Goal: Find specific page/section: Find specific page/section

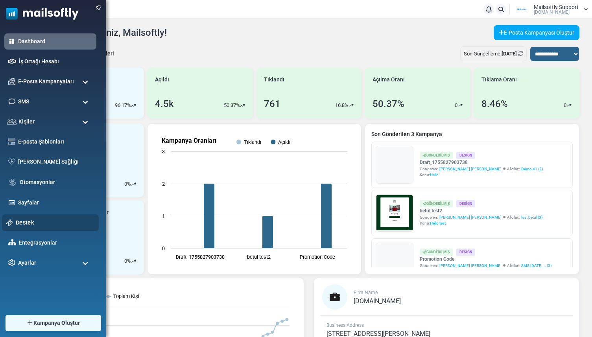
click at [19, 216] on div "Destek" at bounding box center [50, 223] width 97 height 17
click at [19, 222] on link "Destek" at bounding box center [55, 222] width 79 height 9
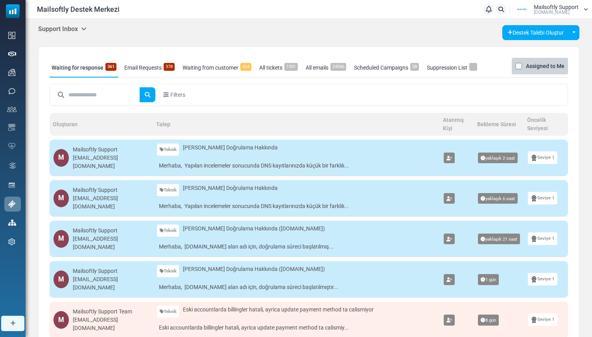
click at [69, 26] on h5 "Support Inbox" at bounding box center [62, 28] width 48 height 7
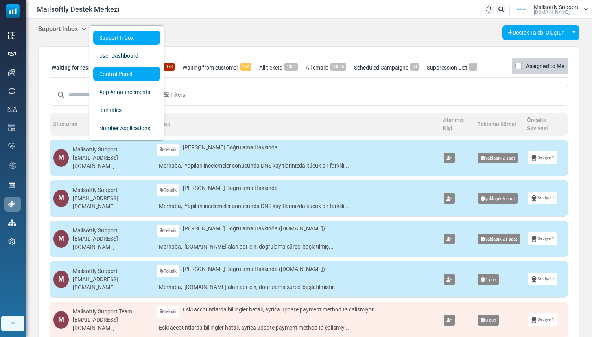
click at [107, 73] on link "Control Panel" at bounding box center [126, 74] width 67 height 14
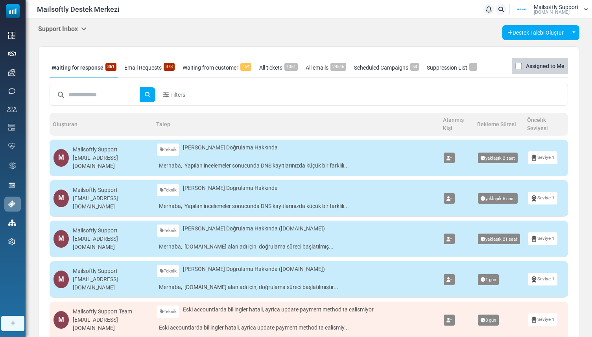
click at [80, 33] on div "Support Inbox Support Inbox User Dashboard Control Panel App Announcements Iden…" at bounding box center [62, 29] width 48 height 8
click at [80, 30] on h5 "Support Inbox" at bounding box center [62, 28] width 48 height 7
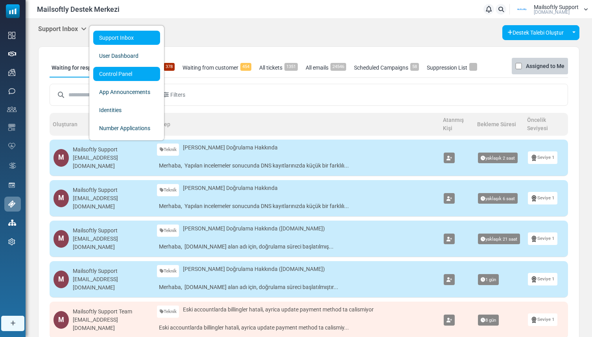
click at [104, 70] on link "Control Panel" at bounding box center [126, 74] width 67 height 14
